Goal: Transaction & Acquisition: Purchase product/service

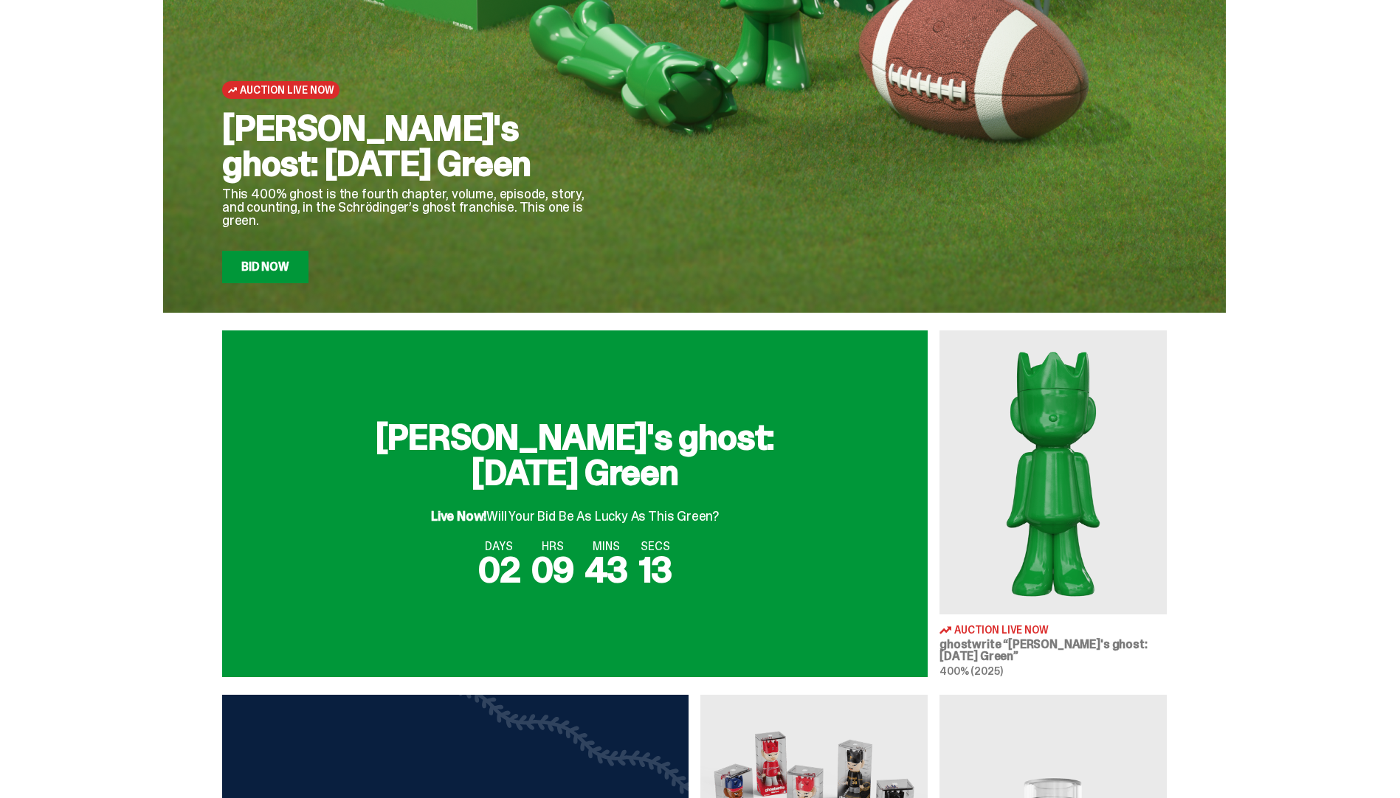
scroll to position [221, 0]
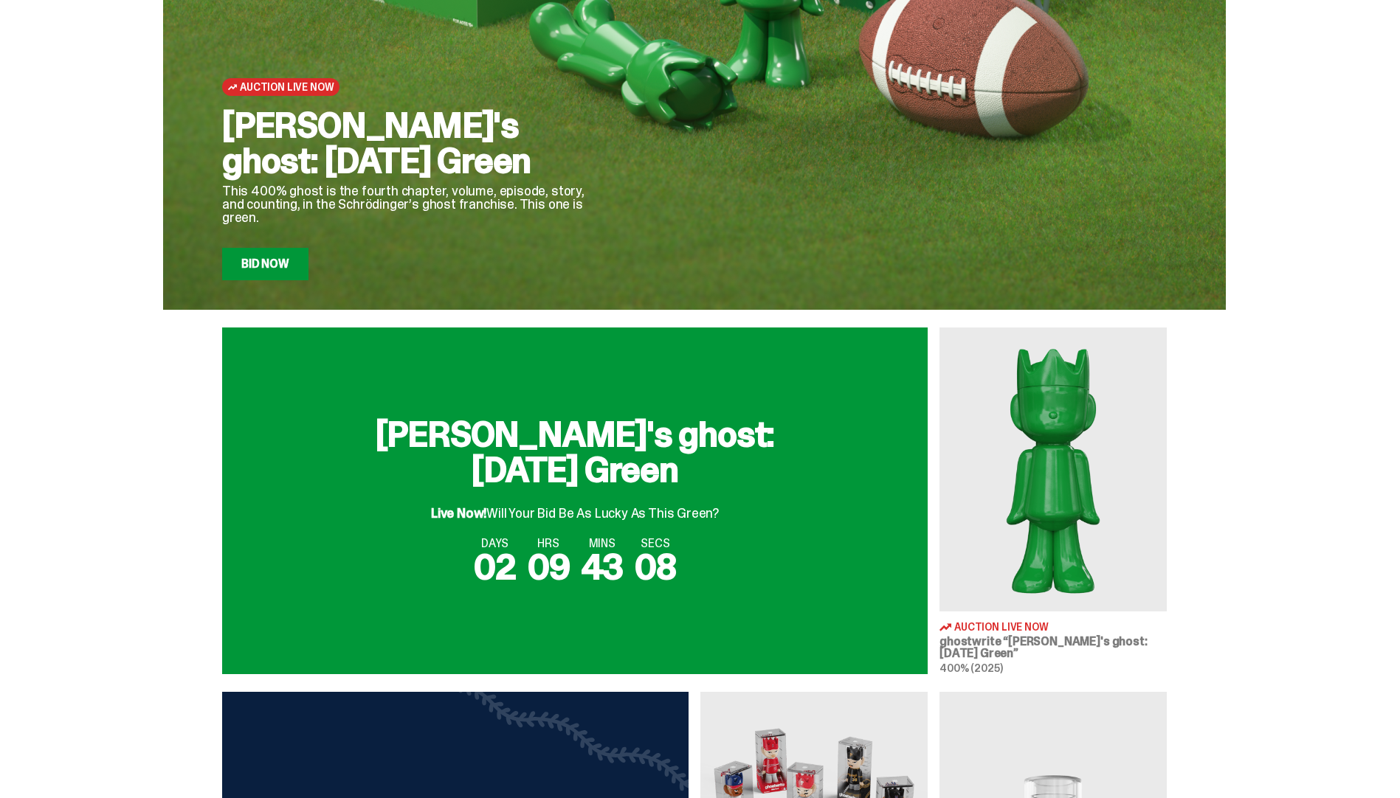
click at [999, 504] on img at bounding box center [1052, 470] width 227 height 284
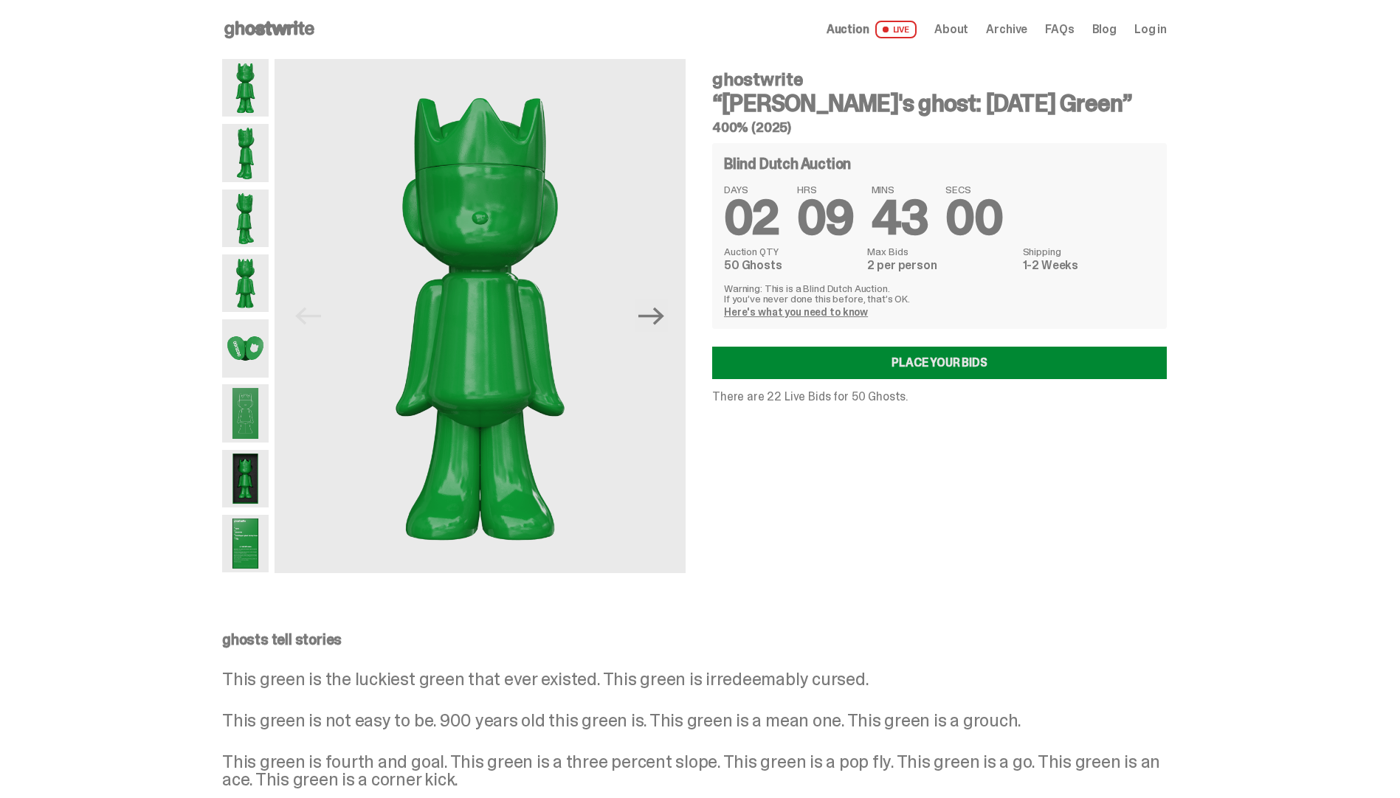
click at [894, 363] on link "Place your Bids" at bounding box center [939, 363] width 454 height 32
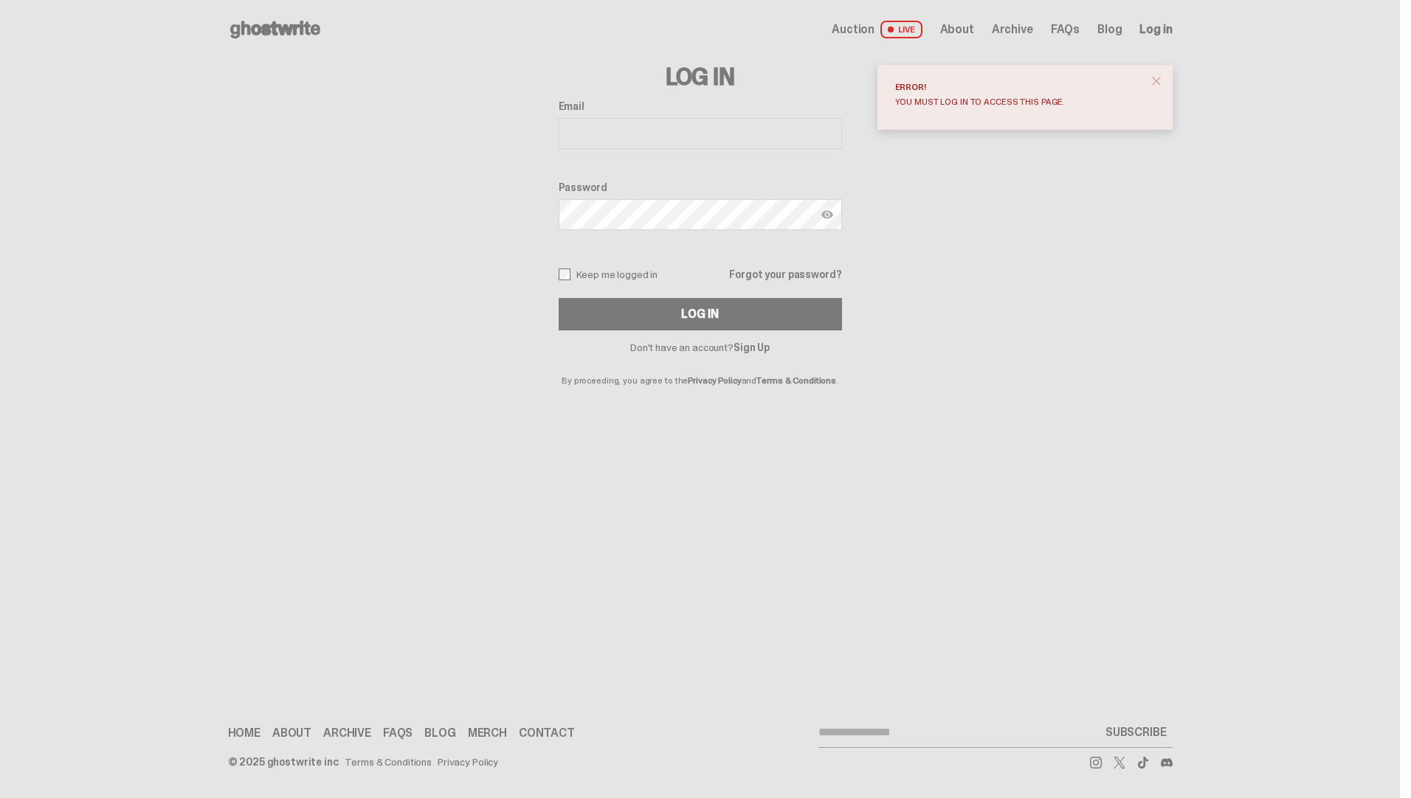
click at [893, 27] on span at bounding box center [891, 30] width 6 height 6
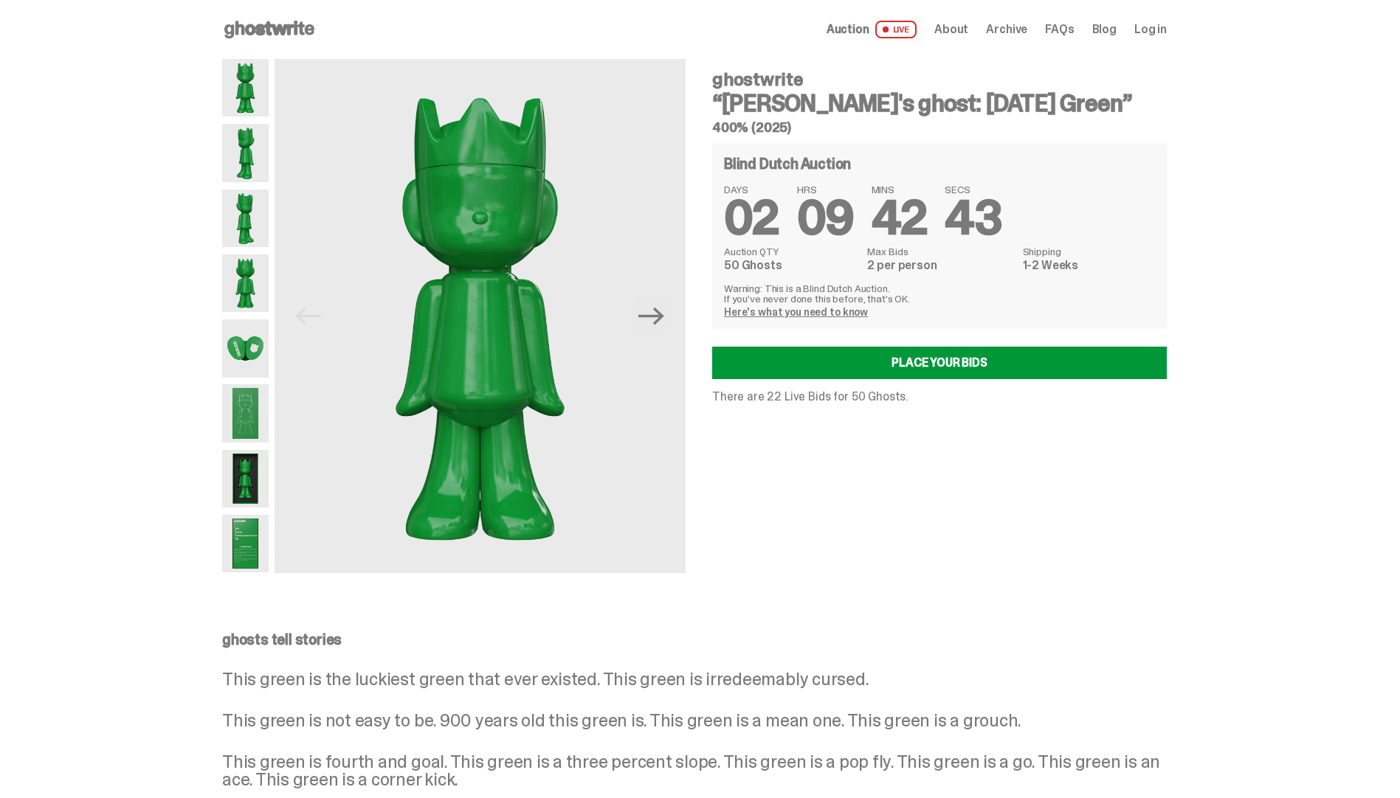
click at [1160, 24] on span "Log in" at bounding box center [1150, 30] width 32 height 12
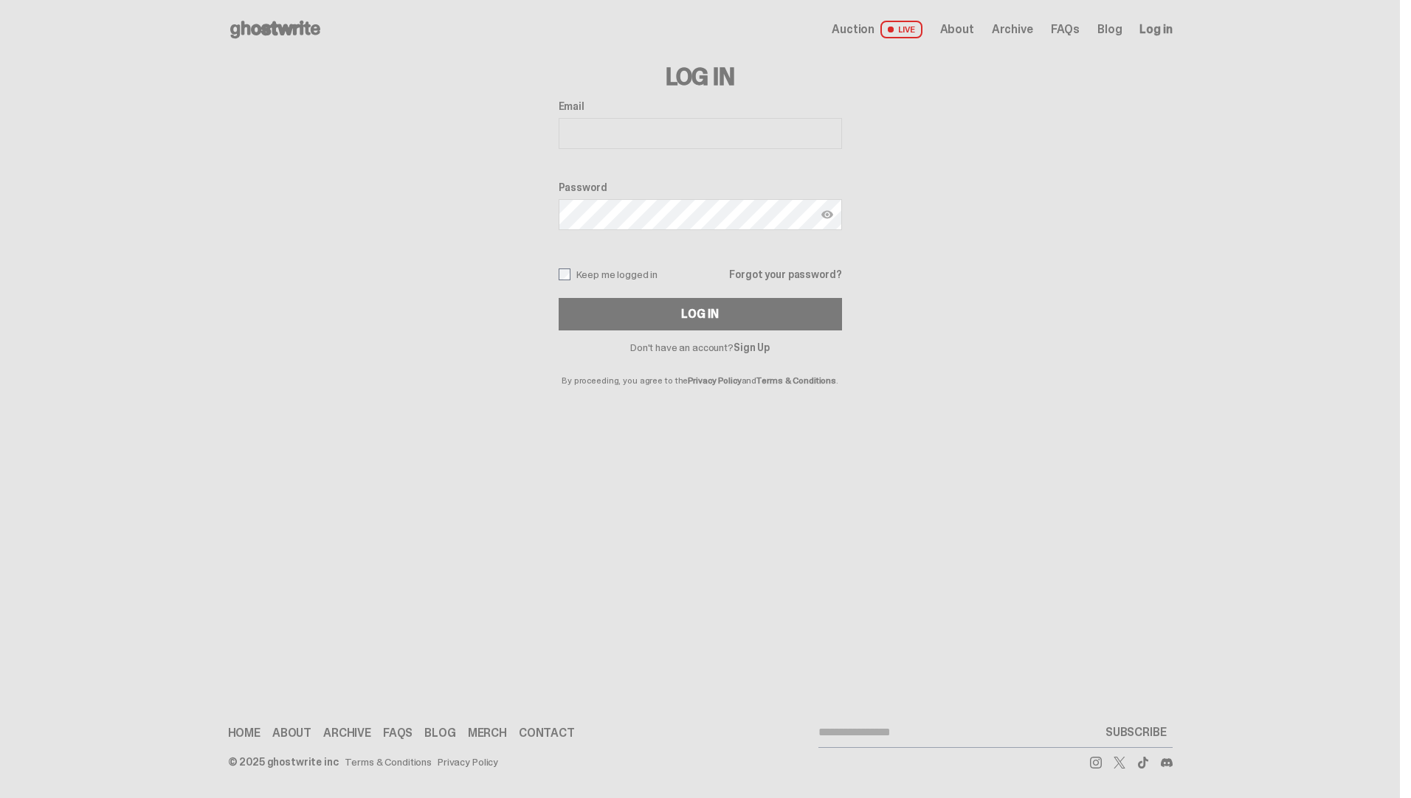
click at [758, 348] on link "Sign Up" at bounding box center [751, 347] width 36 height 13
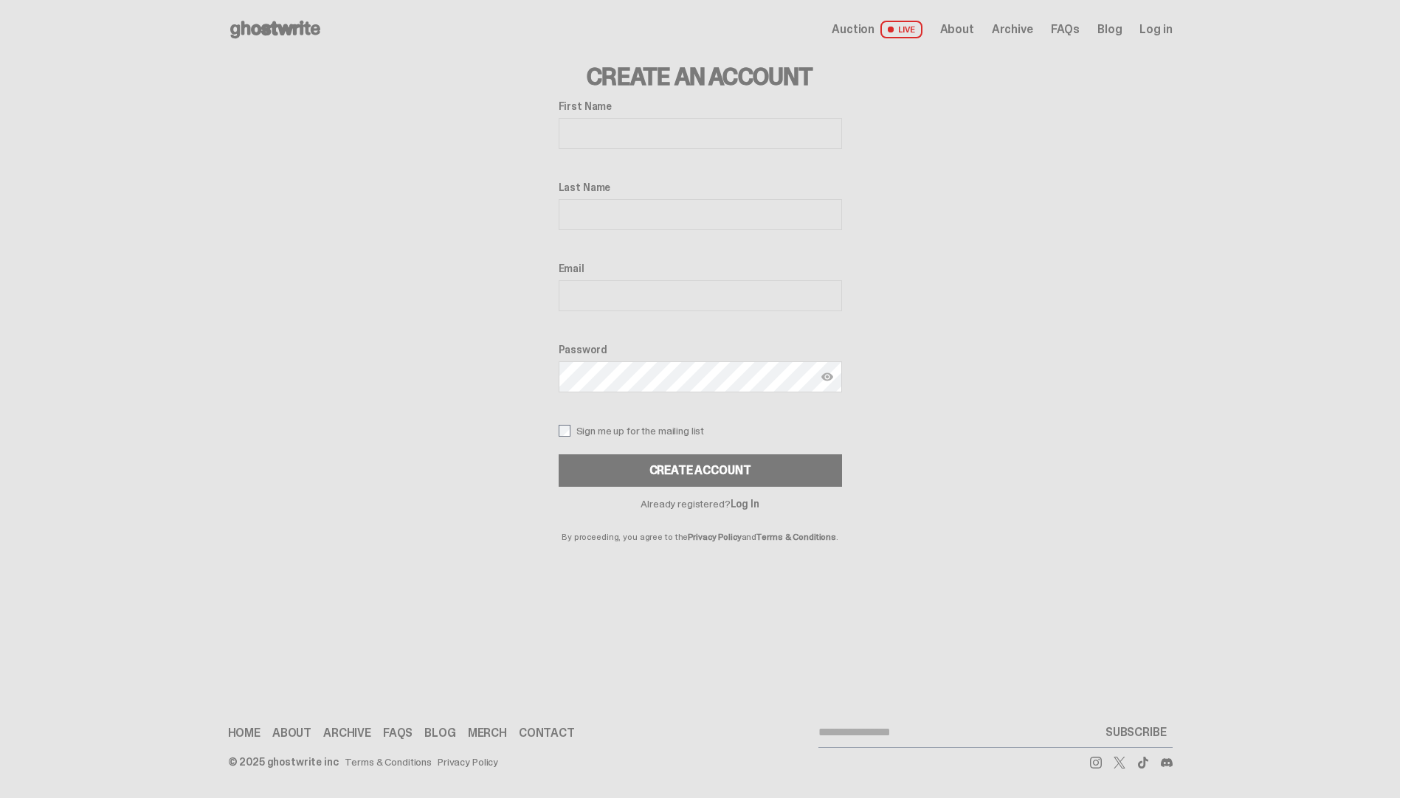
click at [668, 122] on input "First Name" at bounding box center [699, 133] width 283 height 31
type input "****"
type input "*****"
type input "**********"
click at [558, 454] on button "Create Account" at bounding box center [699, 470] width 283 height 32
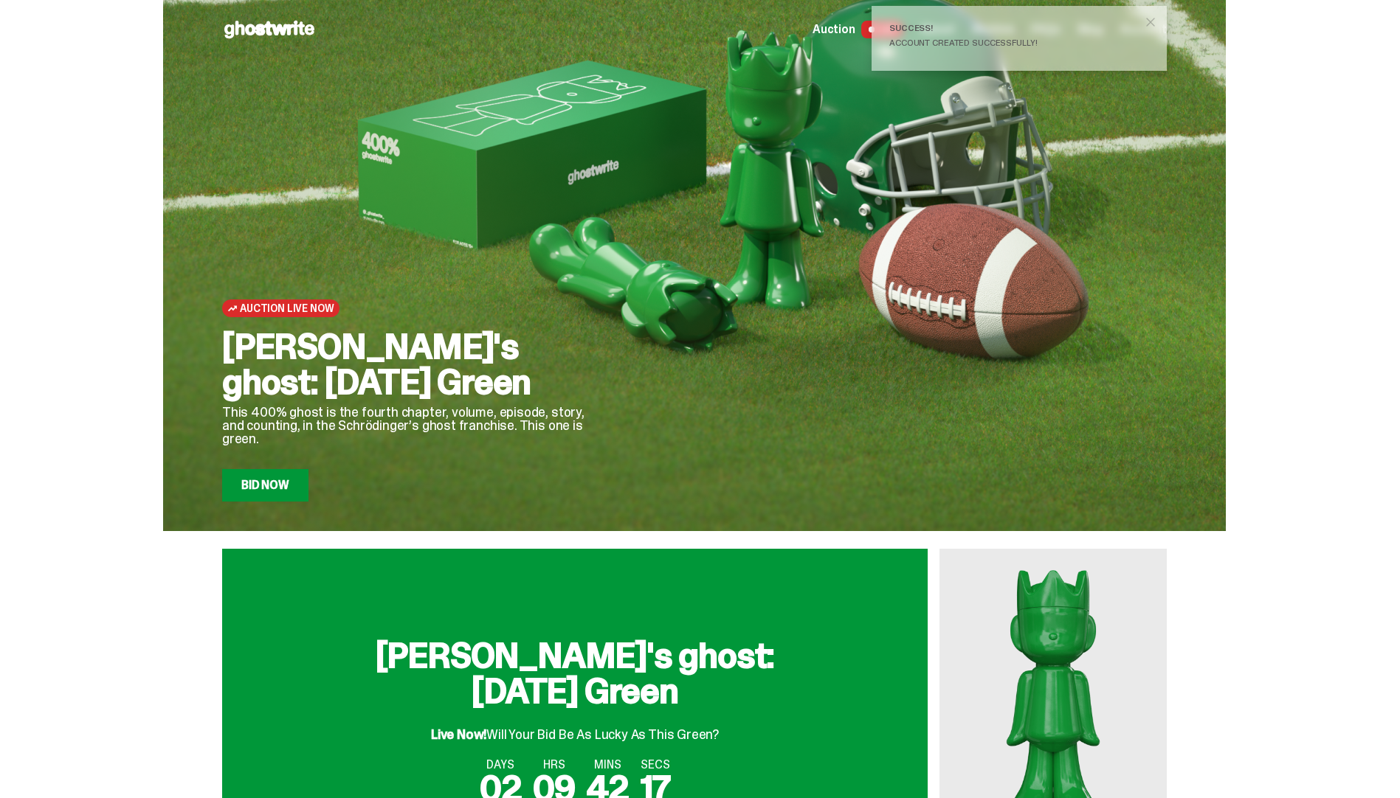
click at [1158, 17] on span "close" at bounding box center [1150, 22] width 15 height 15
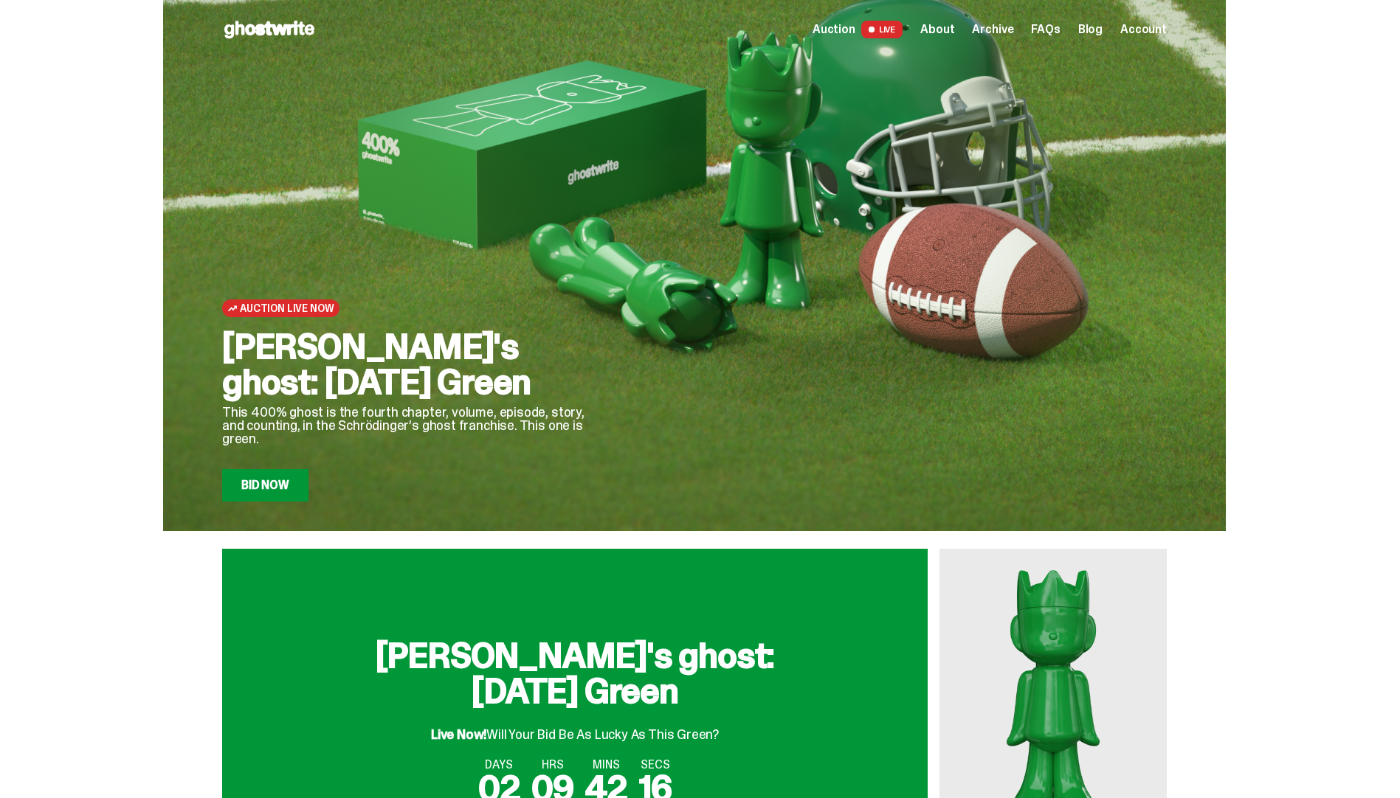
click at [874, 30] on span at bounding box center [871, 30] width 6 height 6
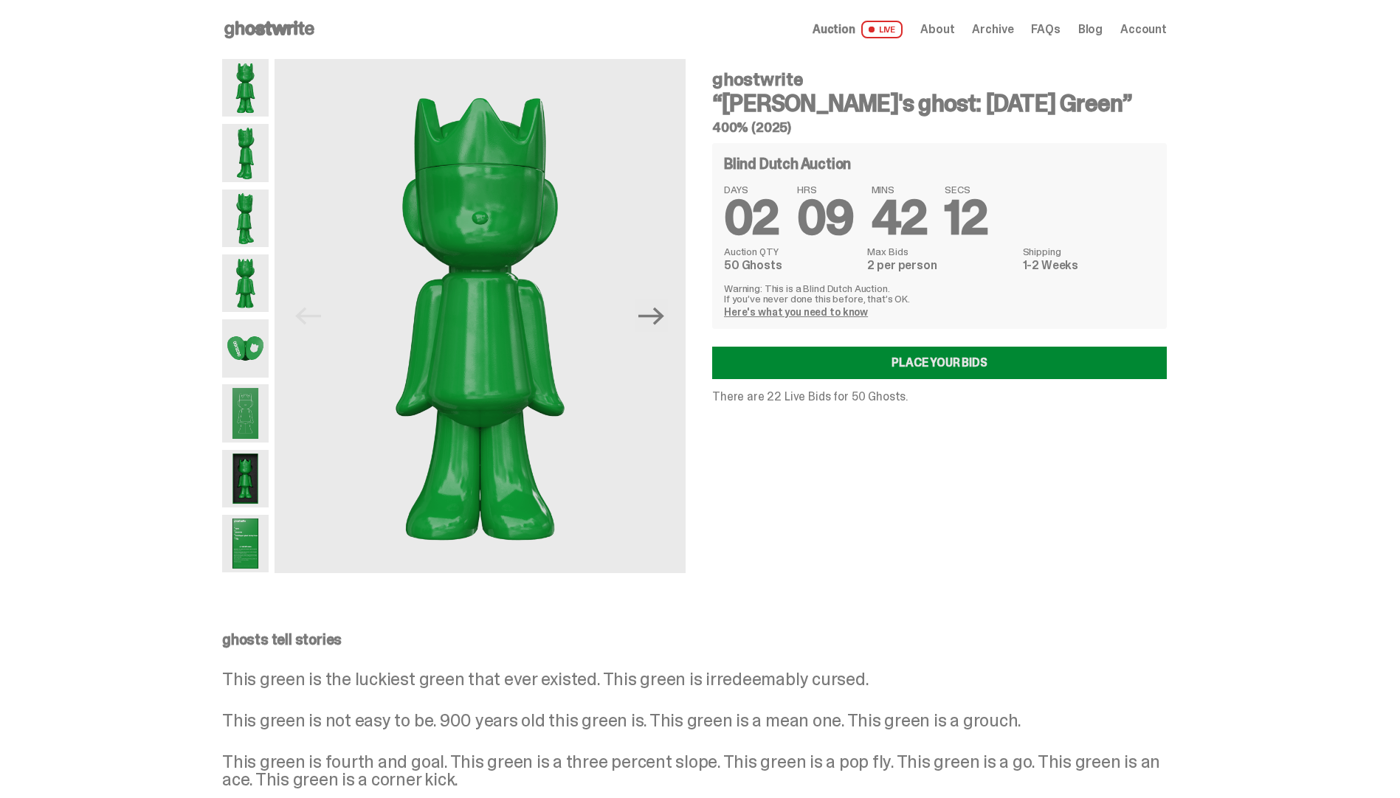
click at [957, 361] on link "Place your Bids" at bounding box center [939, 363] width 454 height 32
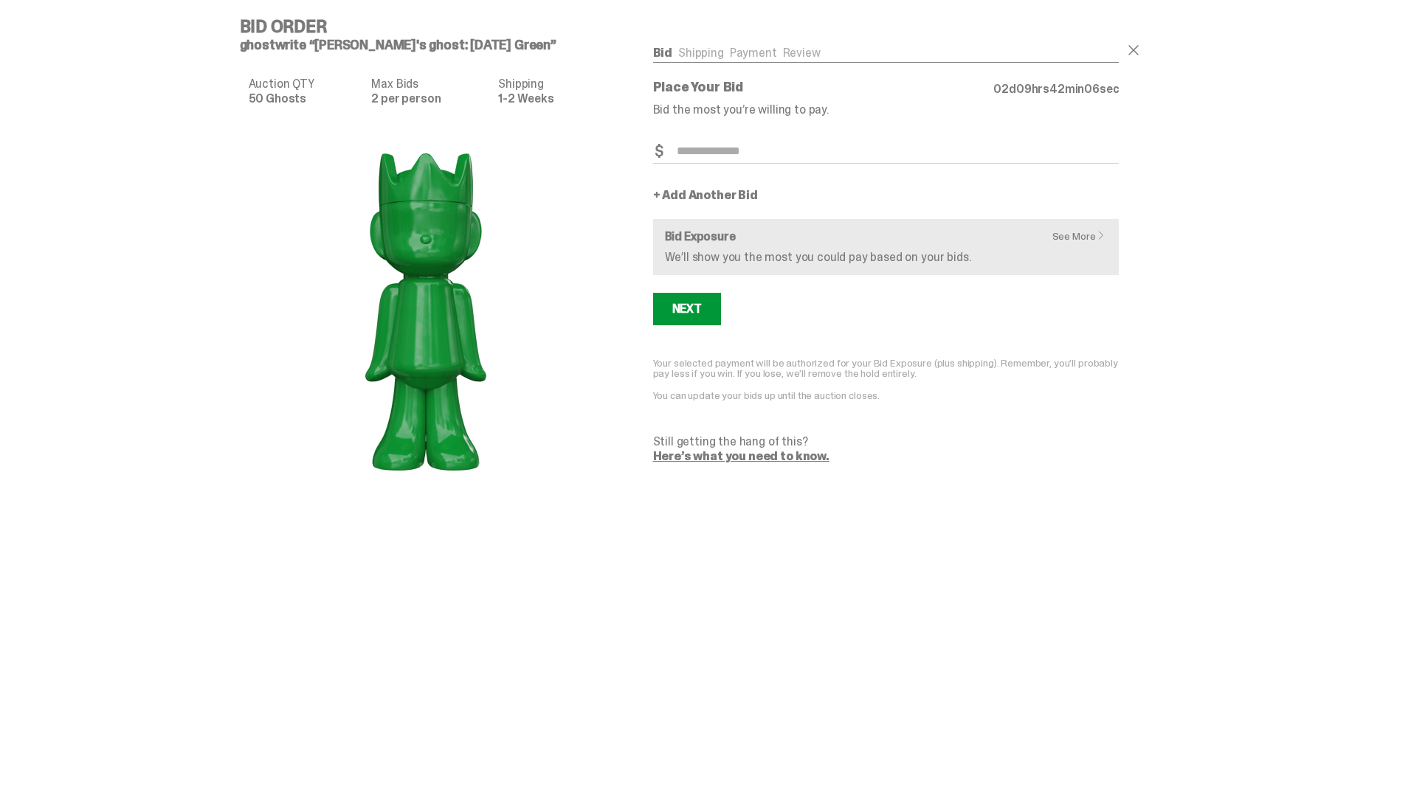
click at [985, 243] on div "See More Bid Exposure We’ll show you the most you could pay based on your bids." at bounding box center [886, 247] width 443 height 32
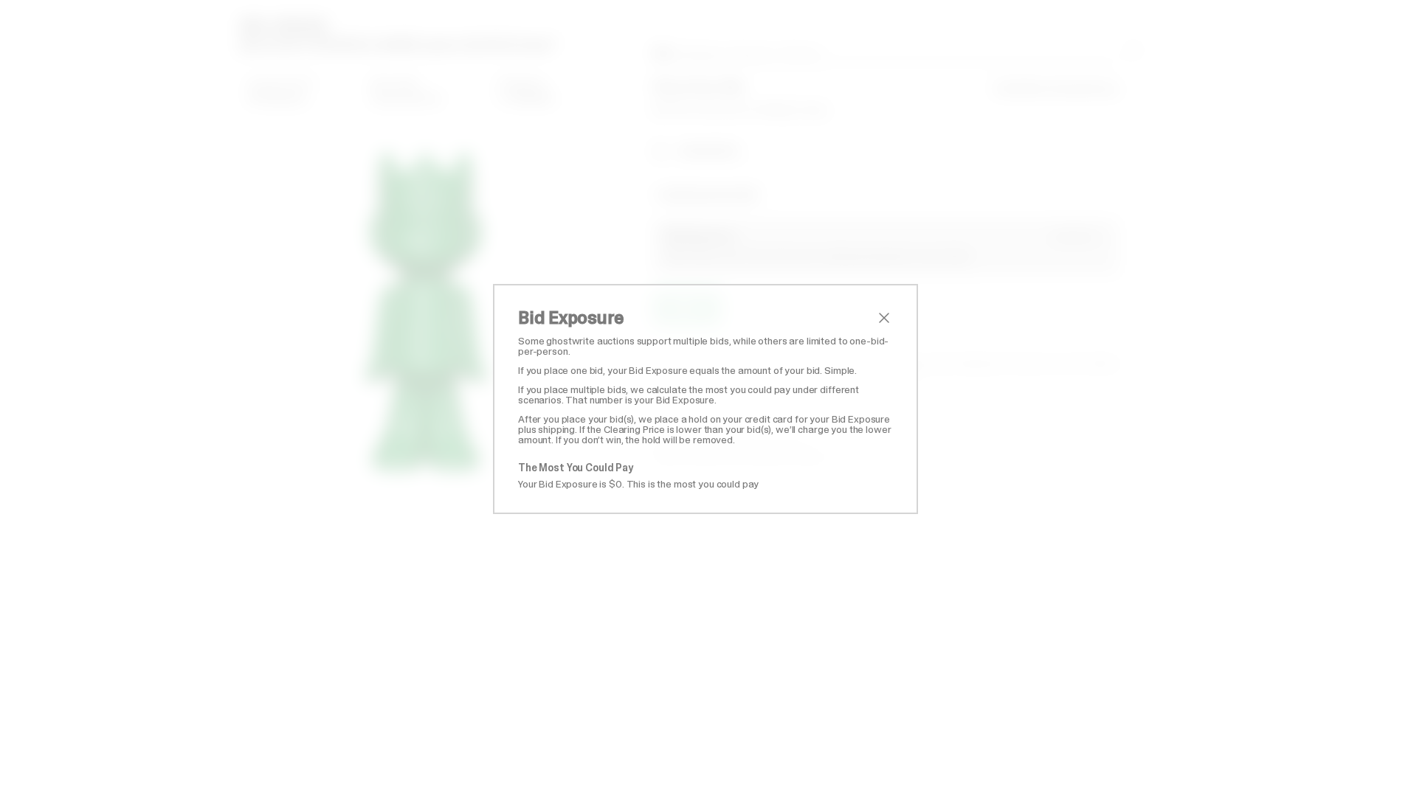
click at [883, 315] on span "close" at bounding box center [884, 318] width 18 height 18
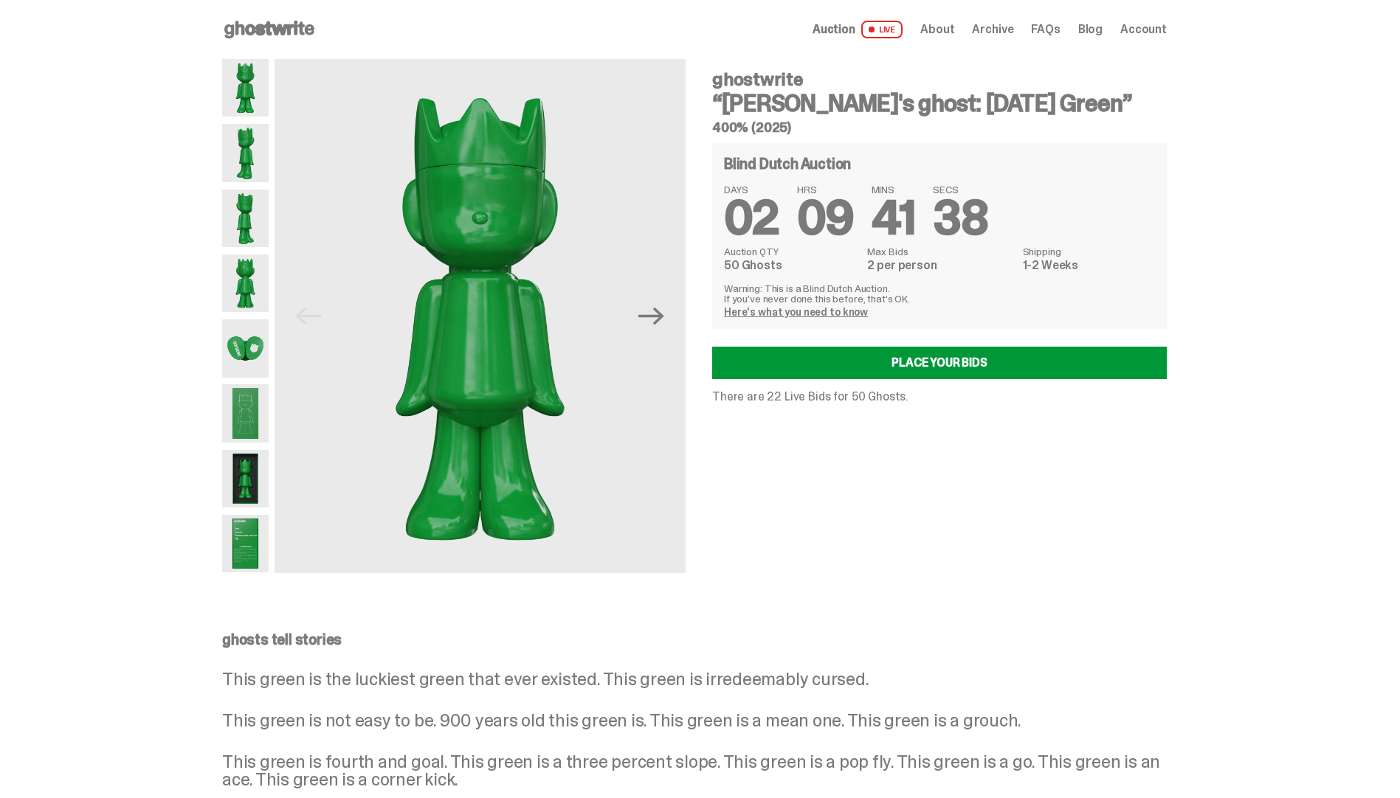
click at [874, 27] on span at bounding box center [871, 30] width 6 height 6
click at [822, 25] on div "Open main menu Home Auction LIVE About Archive FAQs Blog Account" at bounding box center [694, 30] width 944 height 24
click at [835, 26] on span "Auction" at bounding box center [833, 30] width 43 height 12
click at [800, 308] on link "Here's what you need to know" at bounding box center [796, 311] width 144 height 13
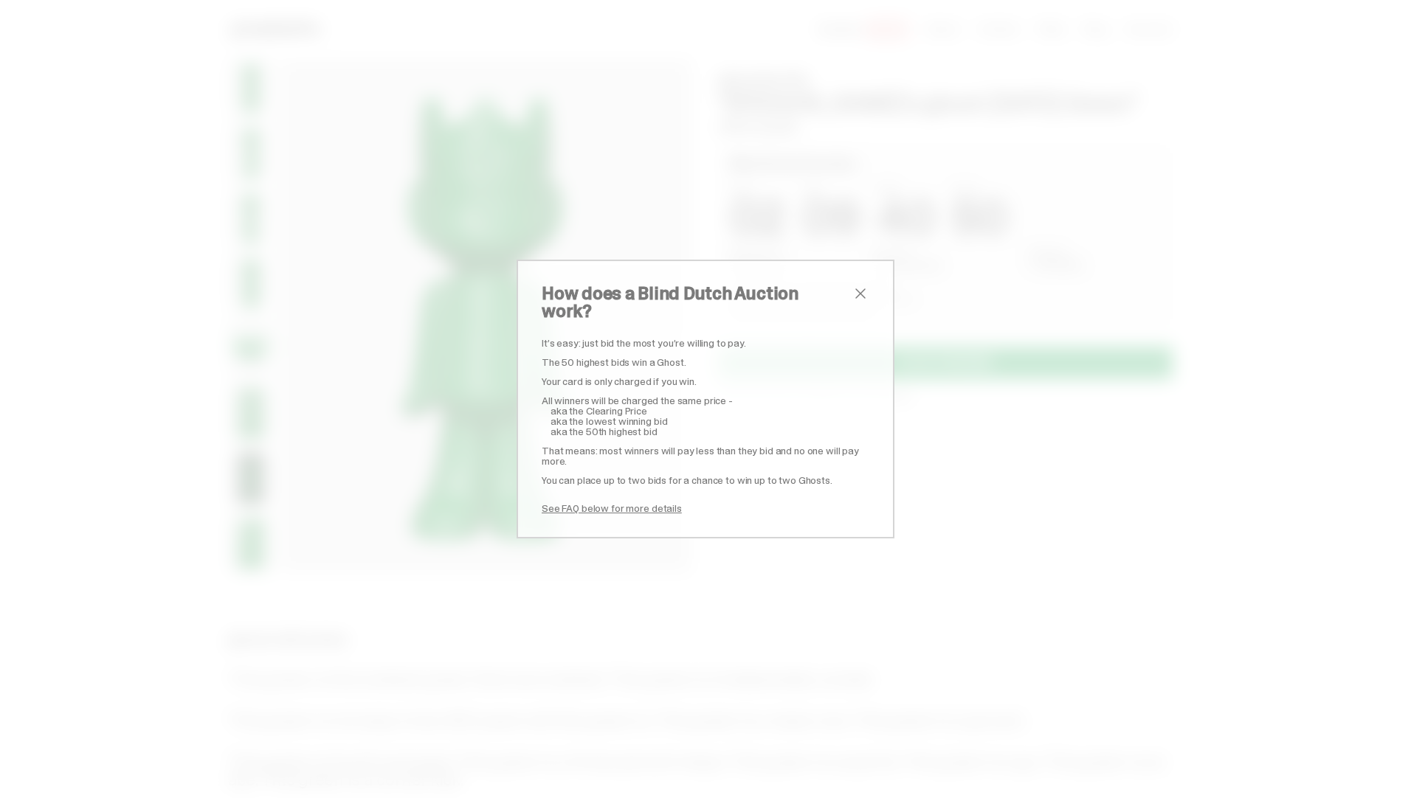
click at [862, 289] on div "How does a Blind Dutch Auction work? It’s easy: just bid the most you’re willin…" at bounding box center [705, 399] width 378 height 279
click at [860, 300] on span "close" at bounding box center [860, 294] width 18 height 18
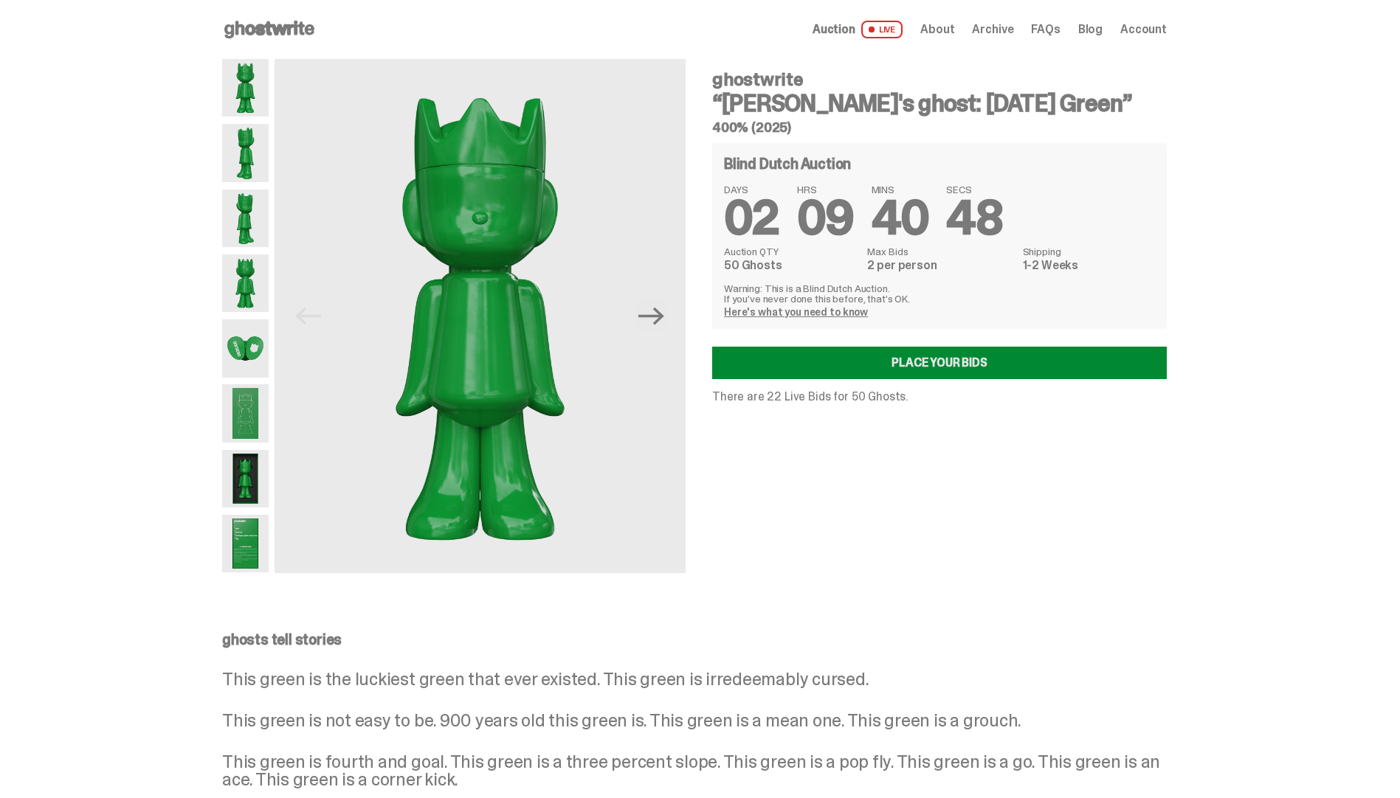
click at [852, 355] on link "Place your Bids" at bounding box center [939, 363] width 454 height 32
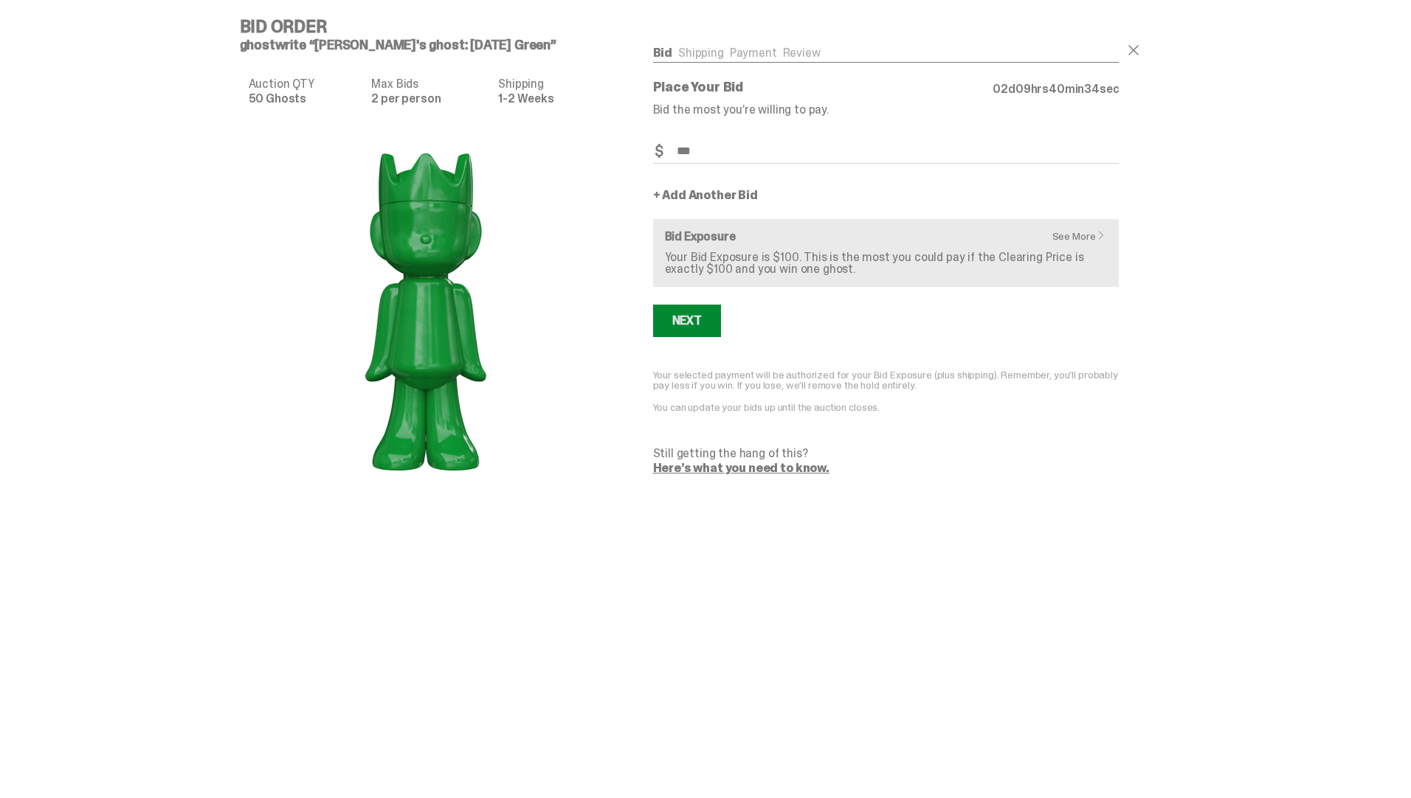
type input "***"
click at [706, 322] on button "Next" at bounding box center [687, 321] width 68 height 32
